Goal: Use online tool/utility: Utilize a website feature to perform a specific function

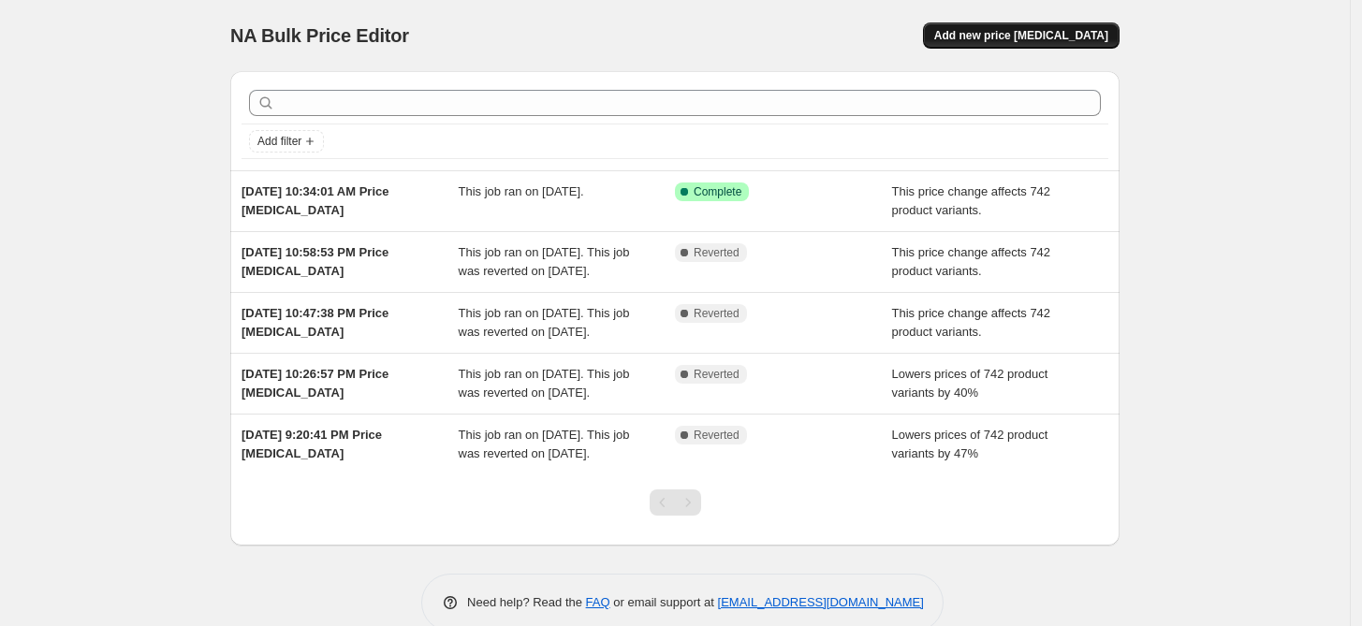
click at [1064, 42] on span "Add new price change job" at bounding box center [1021, 35] width 174 height 15
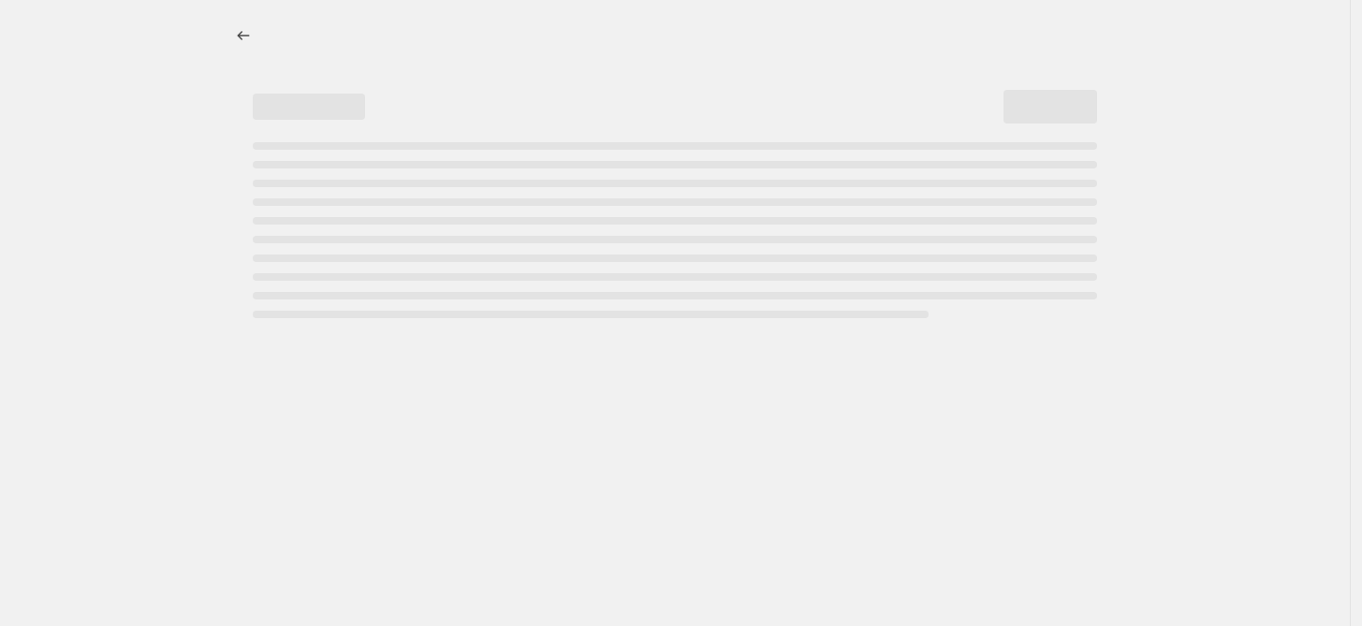
select select "percentage"
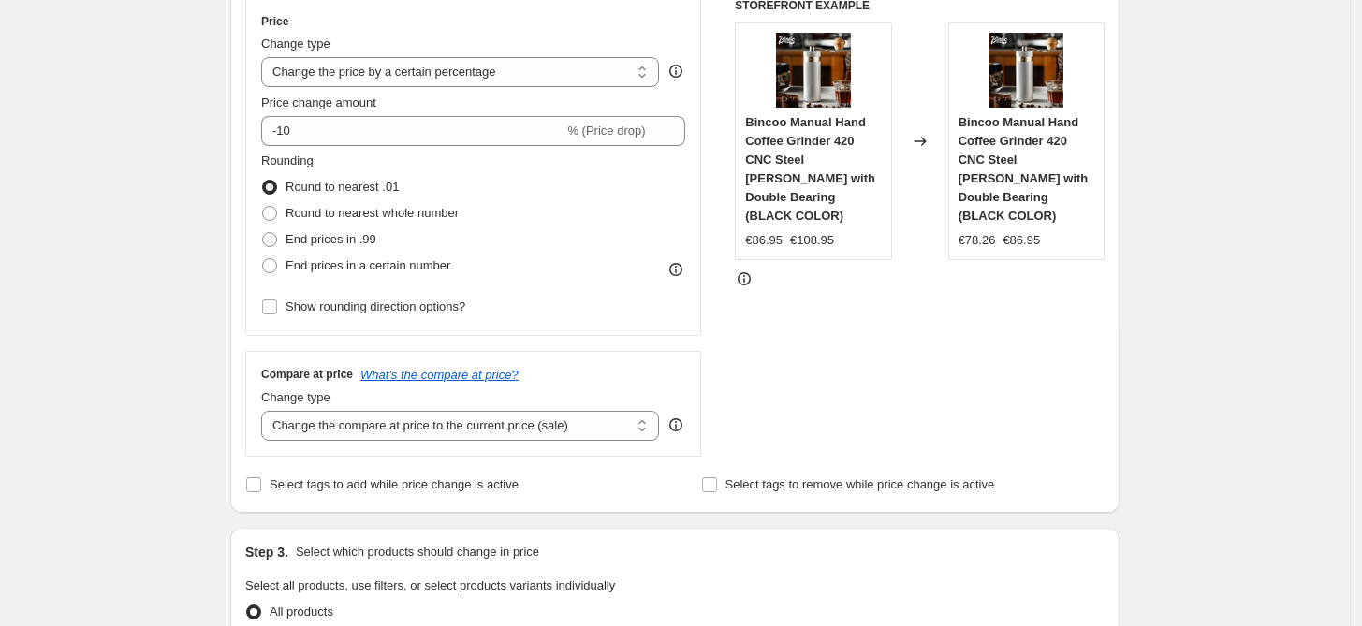
scroll to position [172, 0]
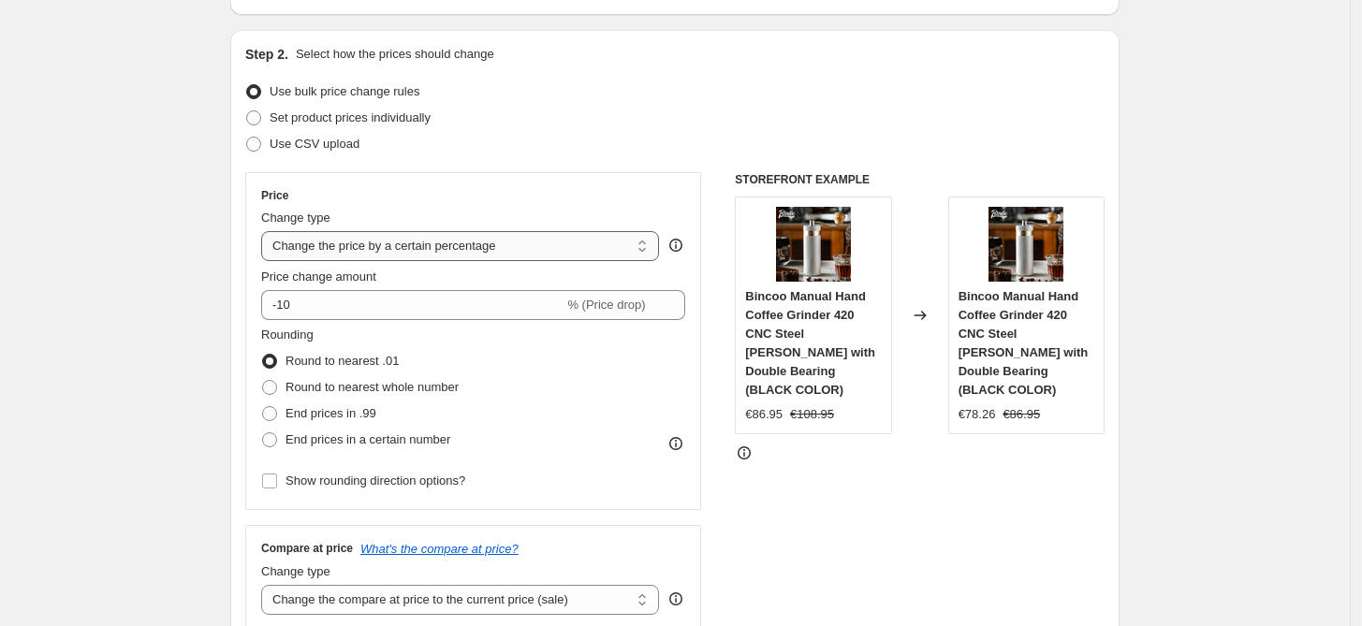
click at [319, 250] on select "Change the price to a certain amount Change the price by a certain amount Chang…" at bounding box center [460, 246] width 398 height 30
click at [387, 180] on div "Price Change type Change the price to a certain amount Change the price by a ce…" at bounding box center [473, 341] width 456 height 338
click at [387, 249] on select "Change the price to a certain amount Change the price by a certain amount Chang…" at bounding box center [460, 246] width 398 height 30
click at [266, 231] on select "Change the price to a certain amount Change the price by a certain amount Chang…" at bounding box center [460, 246] width 398 height 30
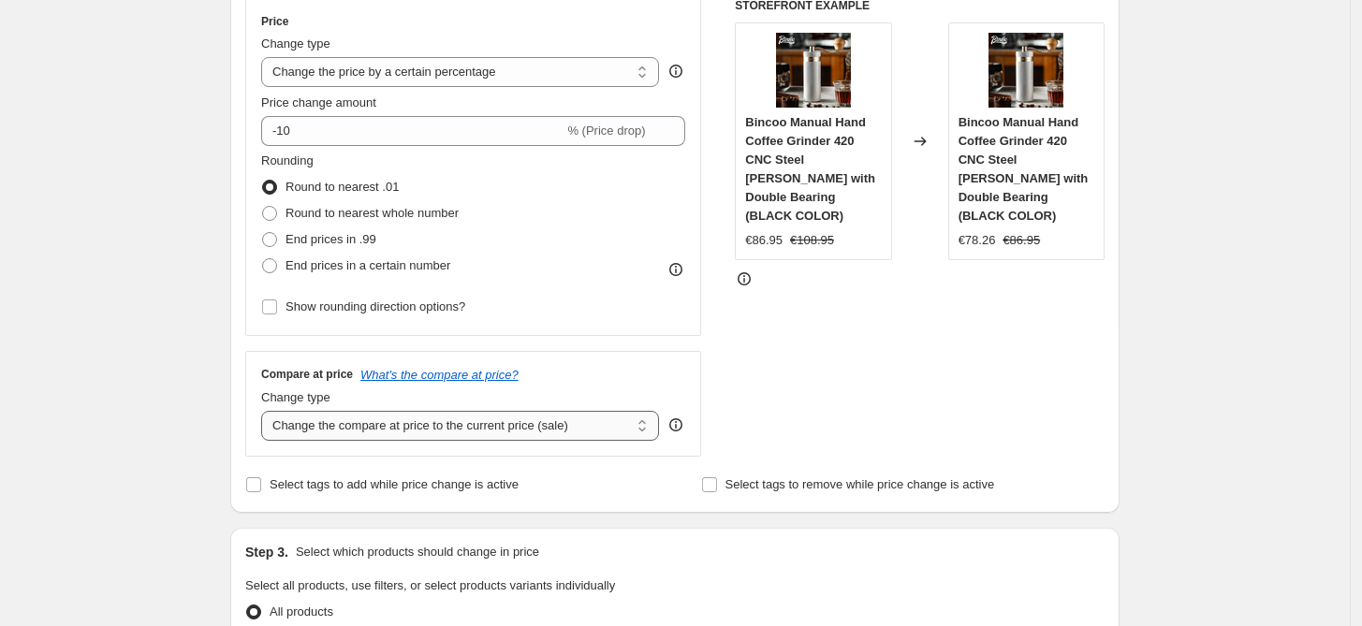
click at [417, 419] on select "Change the compare at price to the current price (sale) Change the compare at p…" at bounding box center [460, 426] width 398 height 30
select select "percentage"
click at [266, 411] on select "Change the compare at price to the current price (sale) Change the compare at p…" at bounding box center [460, 426] width 398 height 30
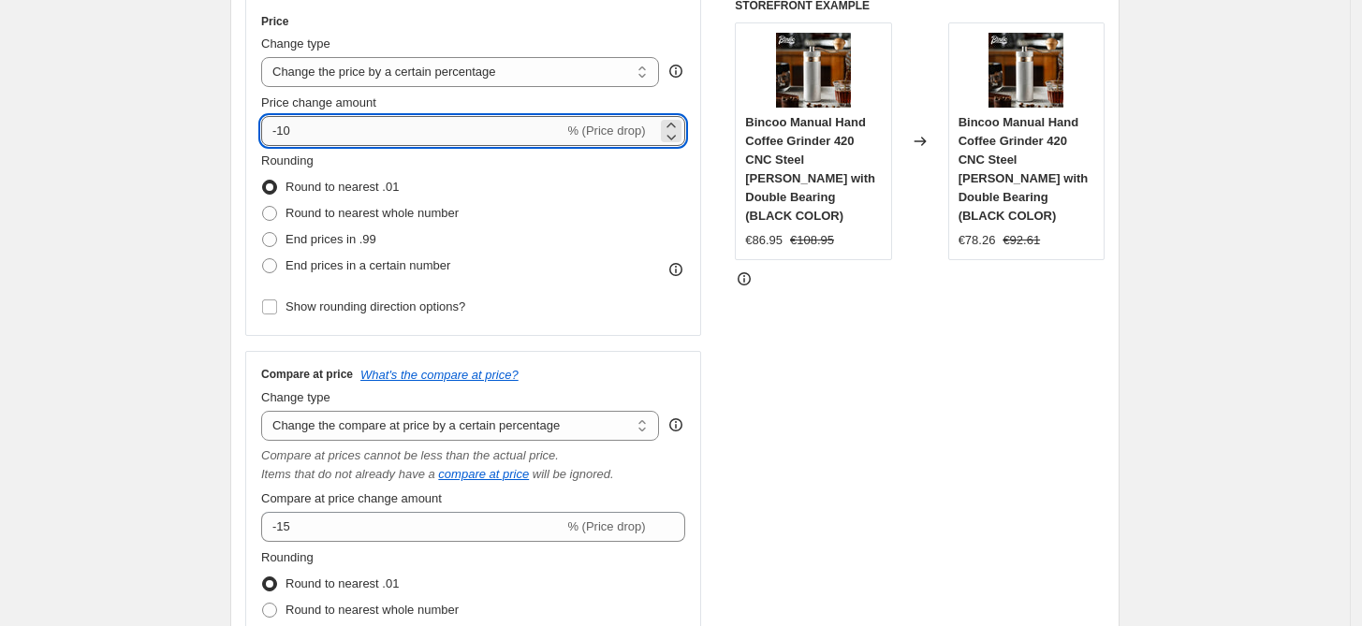
click at [306, 129] on input "-10" at bounding box center [412, 131] width 302 height 30
click at [494, 76] on select "Change the price to a certain amount Change the price by a certain amount Chang…" at bounding box center [460, 72] width 398 height 30
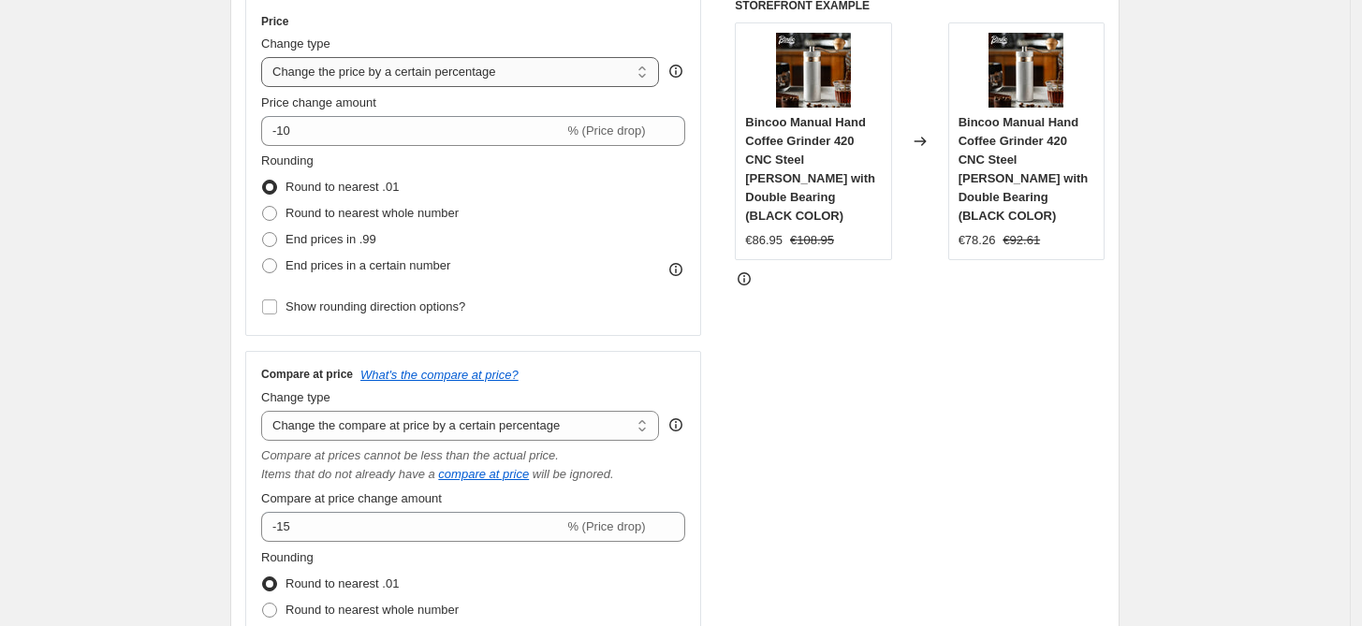
select select "ecap"
click at [266, 57] on select "Change the price to a certain amount Change the price by a certain amount Chang…" at bounding box center [460, 72] width 398 height 30
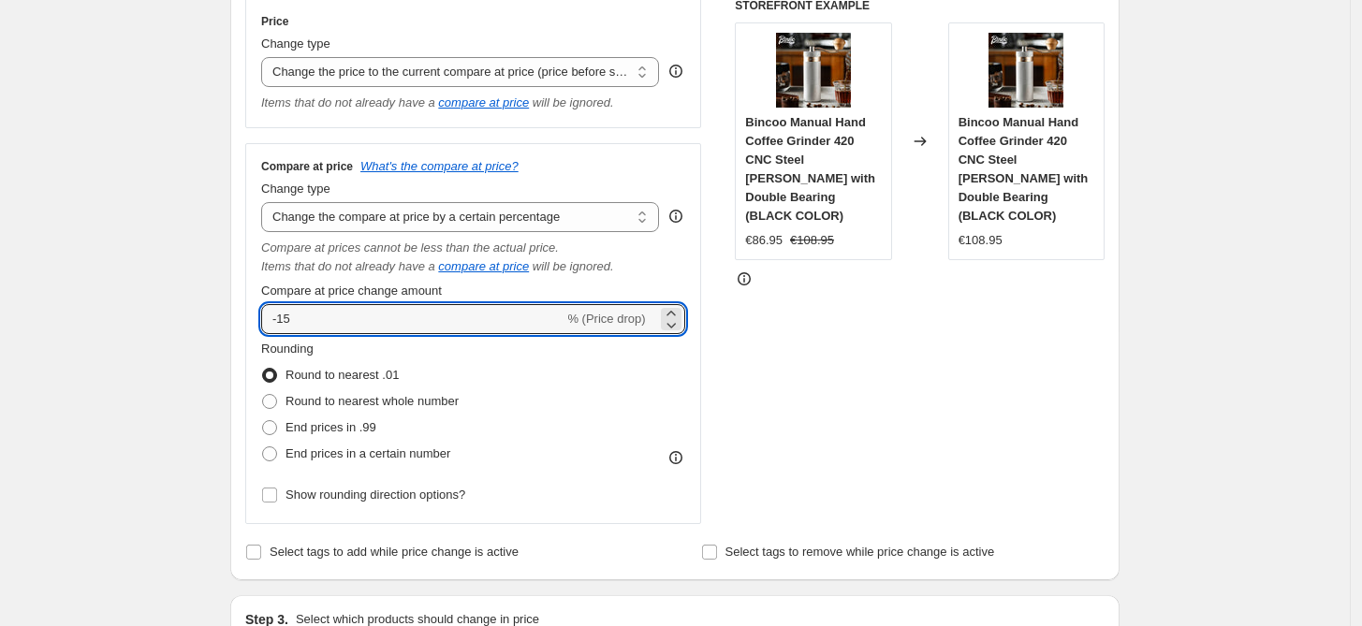
drag, startPoint x: 268, startPoint y: 316, endPoint x: 239, endPoint y: 316, distance: 29.0
click at [239, 316] on div "Step 2. Select how the prices should change Use bulk price change rules Set pro…" at bounding box center [675, 218] width 890 height 725
type input "25"
click at [659, 433] on div "Rounding Round to nearest .01 Round to nearest whole number End prices in .99 E…" at bounding box center [473, 403] width 424 height 127
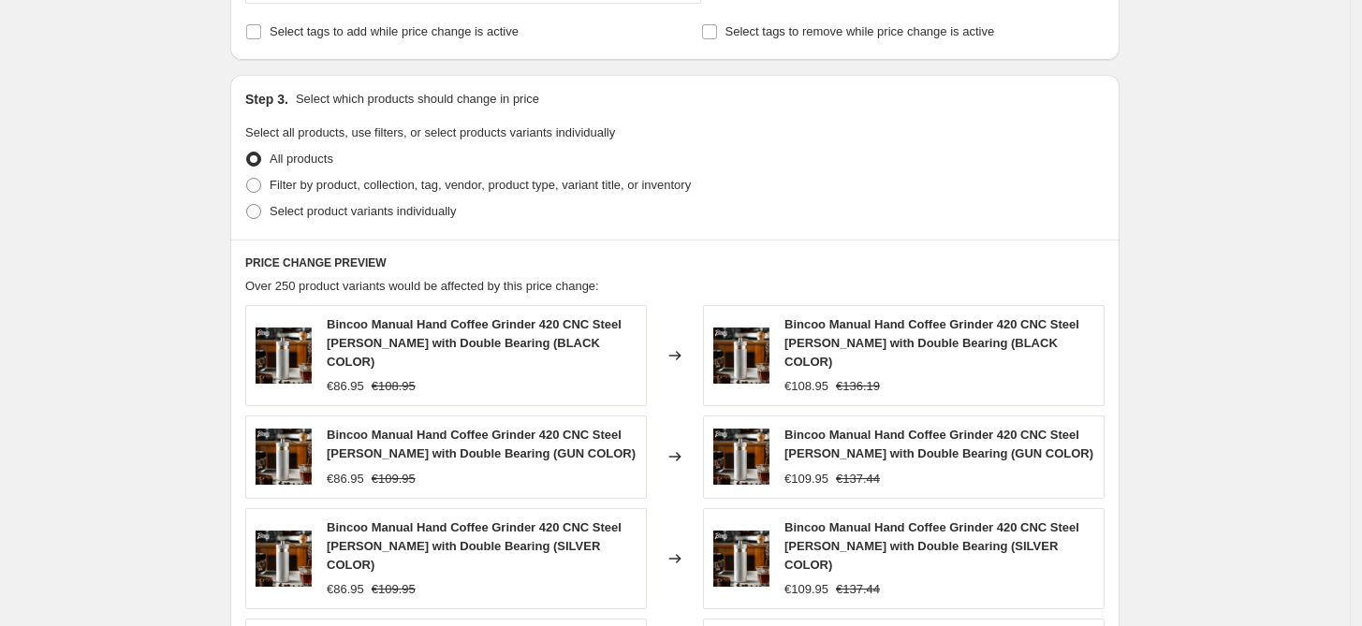
scroll to position [1341, 0]
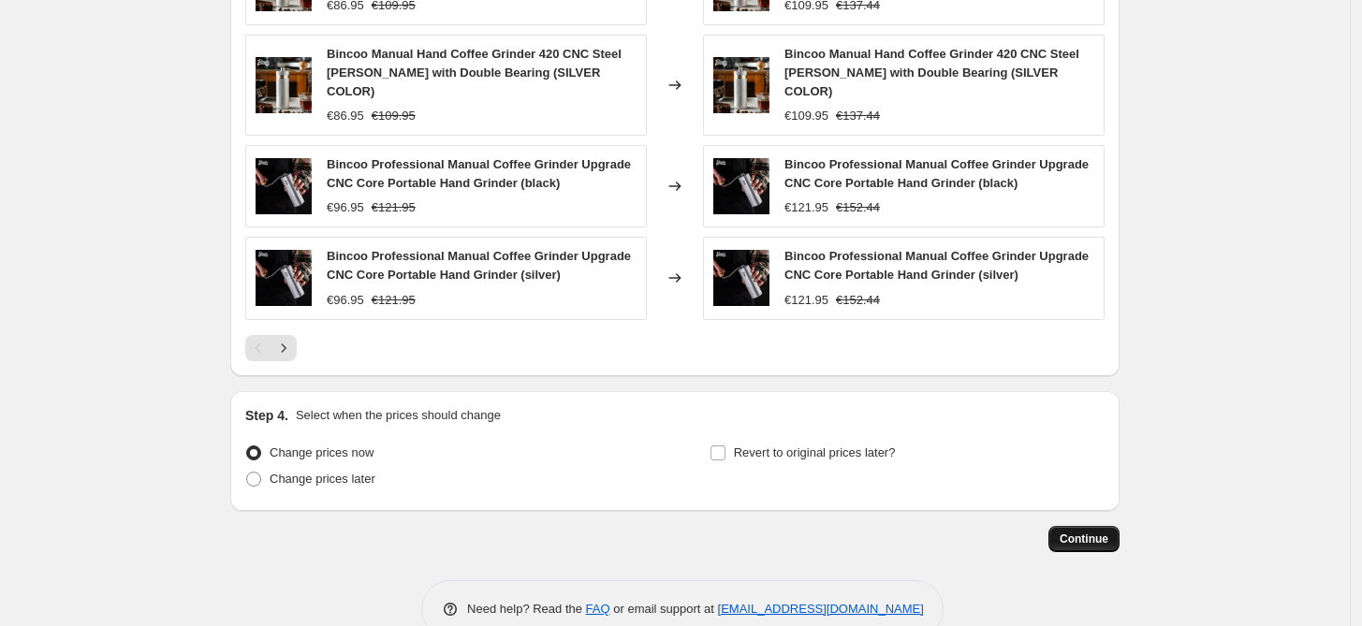
click at [1095, 532] on span "Continue" at bounding box center [1084, 539] width 49 height 15
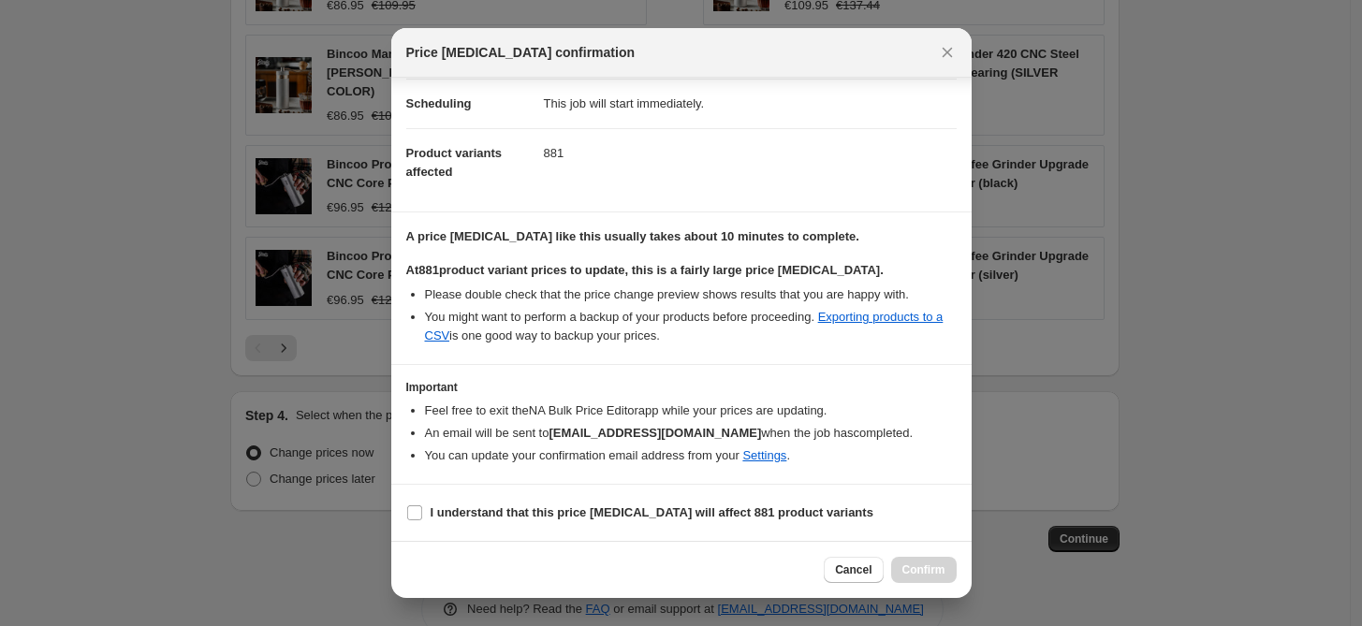
scroll to position [166, 0]
click at [949, 60] on icon "Close" at bounding box center [947, 52] width 19 height 19
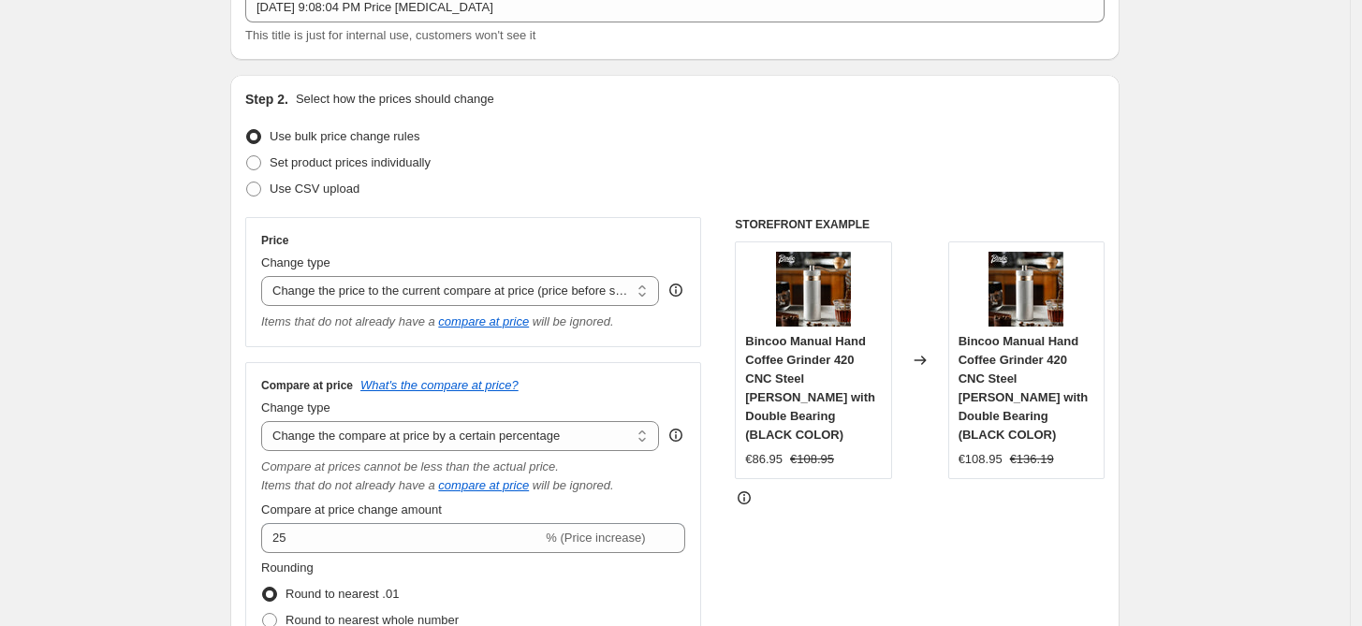
scroll to position [0, 0]
